Goal: Register for event/course

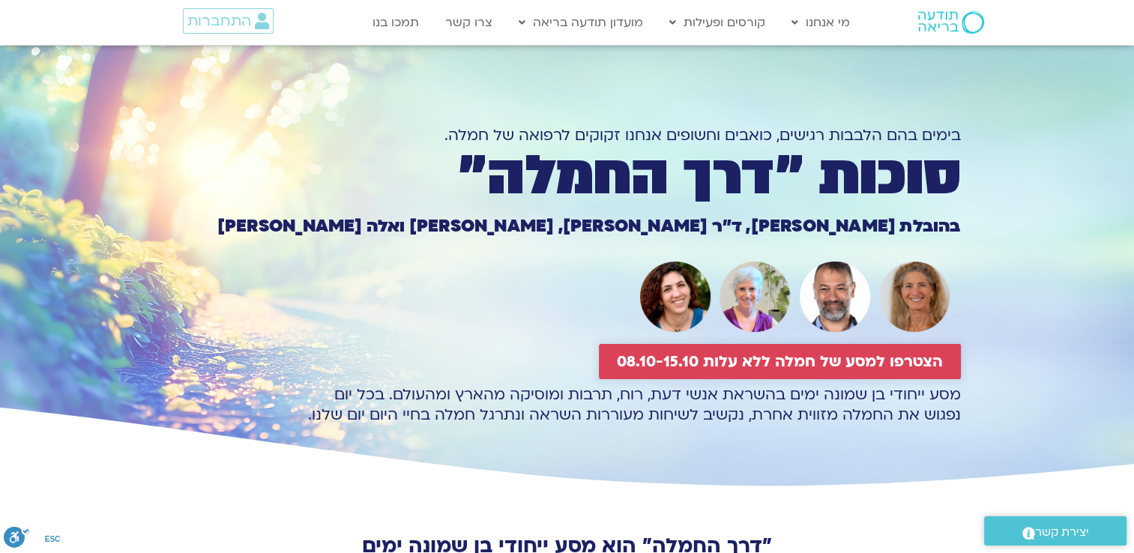
click at [794, 361] on span "הצטרפו למסע של חמלה ללא עלות 08.10-15.10" at bounding box center [780, 361] width 326 height 17
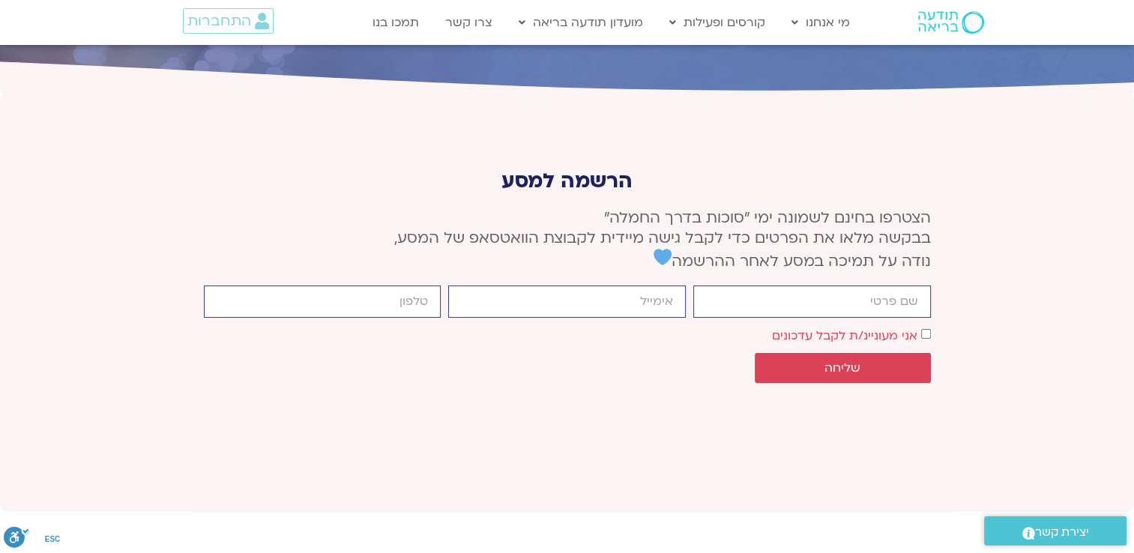
scroll to position [5605, 0]
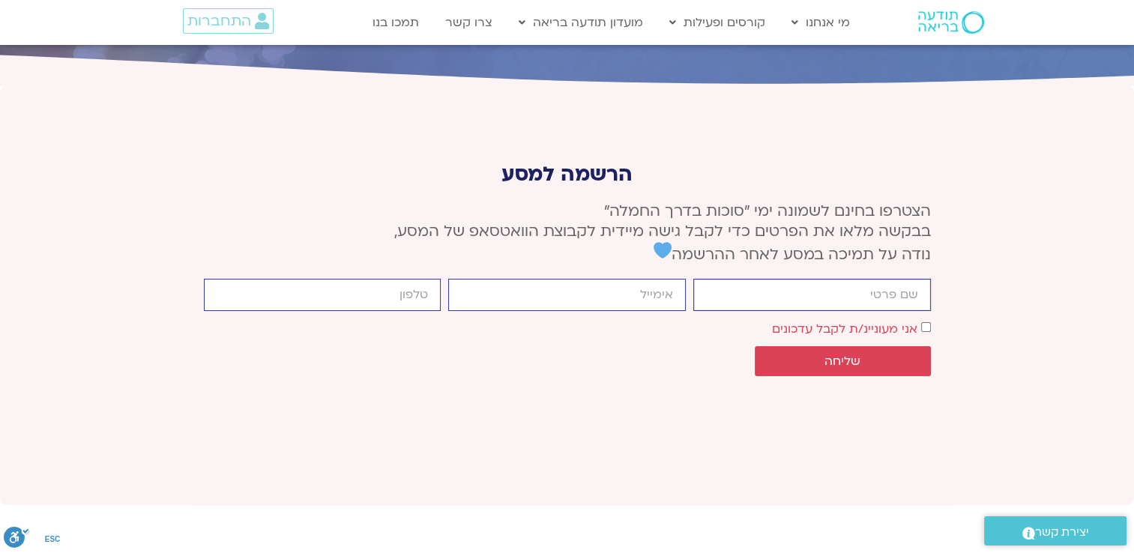
click at [890, 279] on input "firstname" at bounding box center [812, 295] width 238 height 32
type input "רבקה"
click at [664, 279] on input "email" at bounding box center [567, 295] width 238 height 32
type input "rivkasha@zahav.net.il"
click at [429, 279] on input "cellphone" at bounding box center [323, 295] width 238 height 32
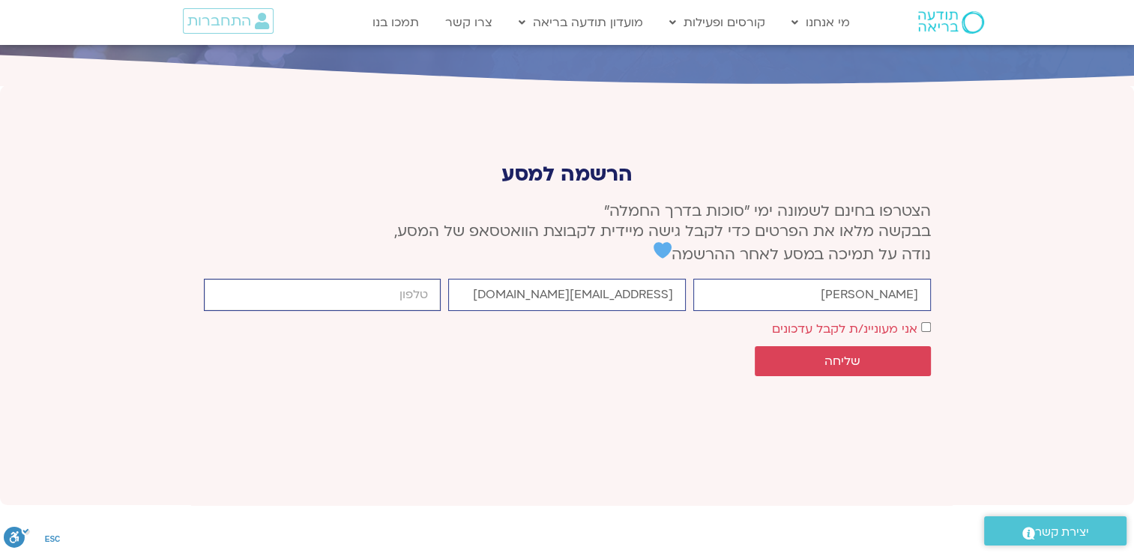
type input "0523265687"
click at [810, 355] on span "שליחה" at bounding box center [843, 361] width 140 height 13
click at [842, 355] on span "שליחה" at bounding box center [842, 361] width 36 height 13
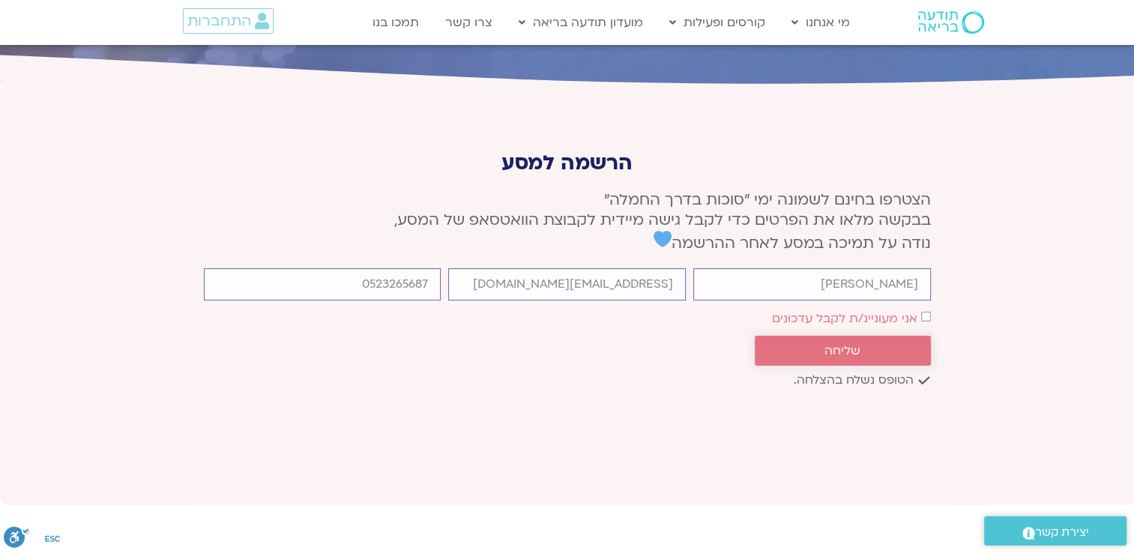
scroll to position [5595, 0]
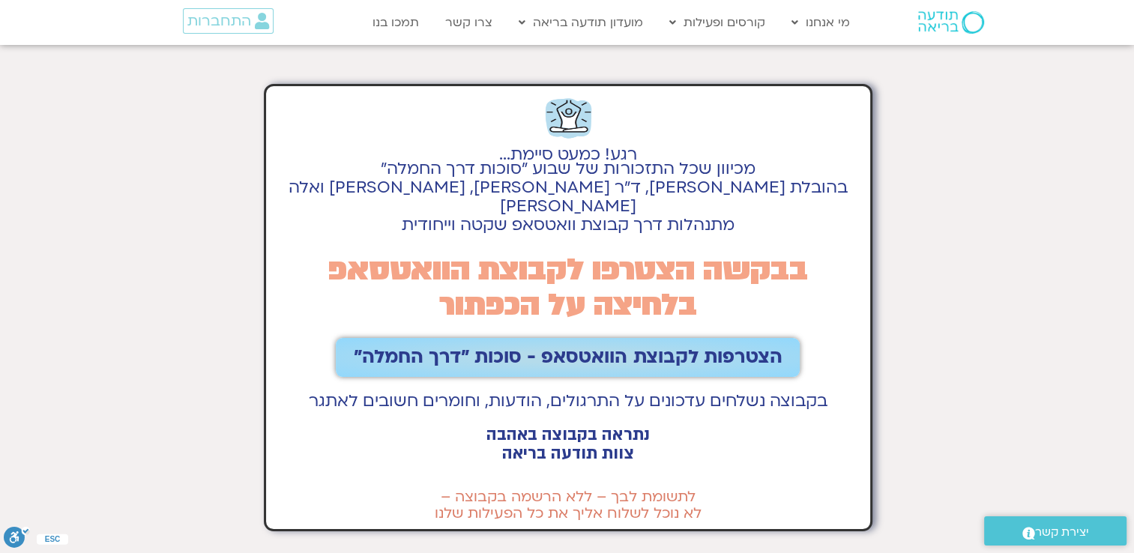
click at [630, 347] on span "הצטרפות לקבוצת הוואטסאפ - סוכות ״דרך החמלה״" at bounding box center [568, 357] width 428 height 21
